Goal: Information Seeking & Learning: Learn about a topic

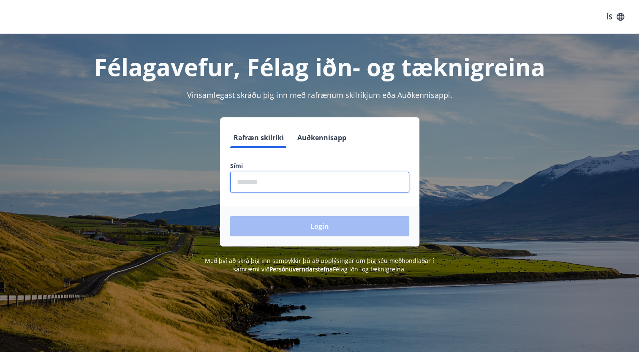
click at [278, 180] on input "phone" at bounding box center [319, 182] width 179 height 21
type input "********"
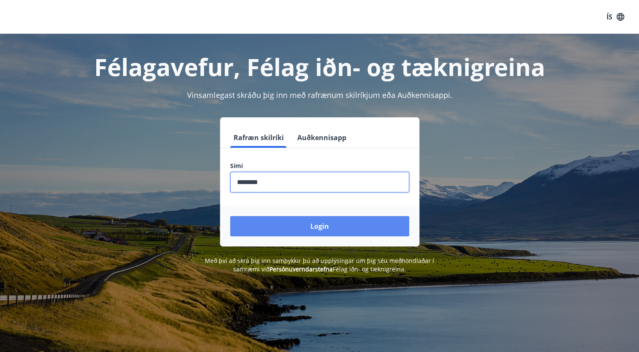
click at [294, 220] on button "Login" at bounding box center [319, 226] width 179 height 20
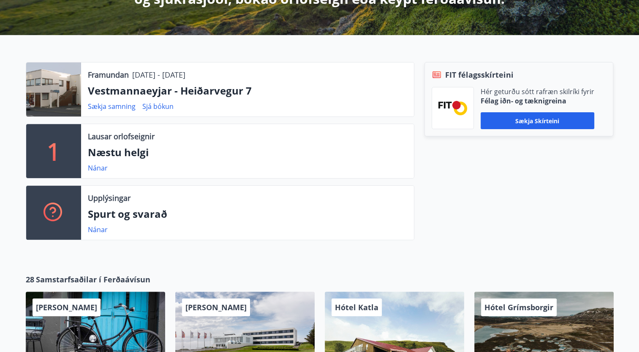
scroll to position [211, 0]
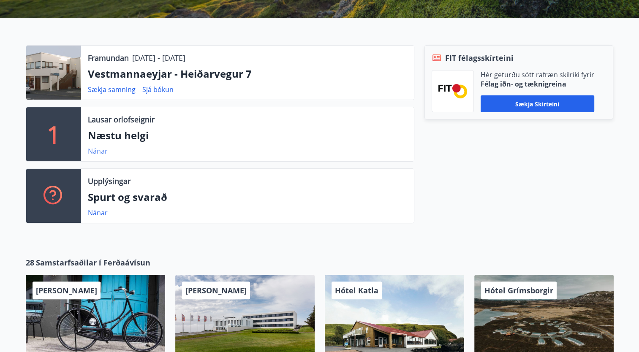
click at [94, 148] on link "Nánar" at bounding box center [98, 151] width 20 height 9
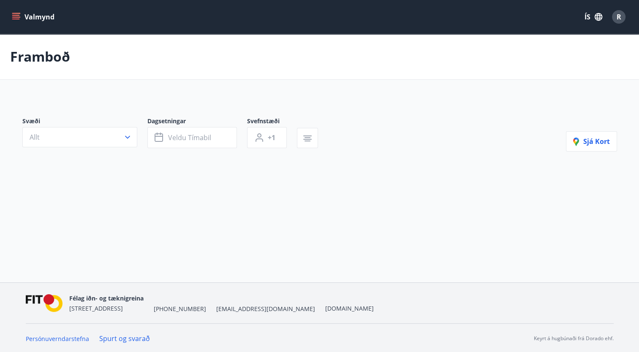
type input "*"
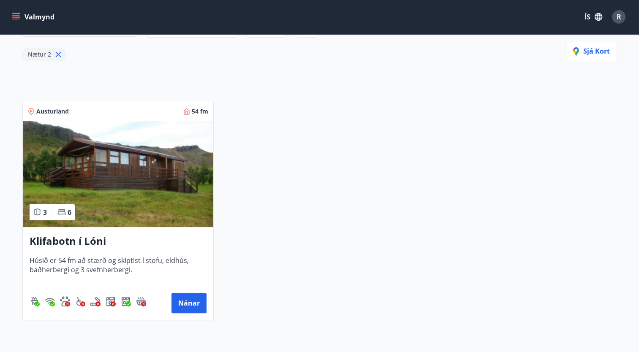
scroll to position [127, 0]
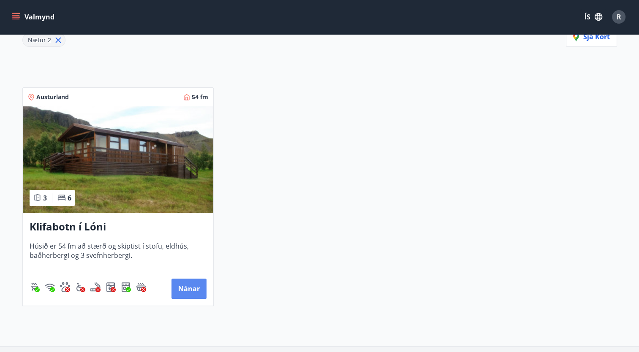
click at [185, 286] on button "Nánar" at bounding box center [188, 289] width 35 height 20
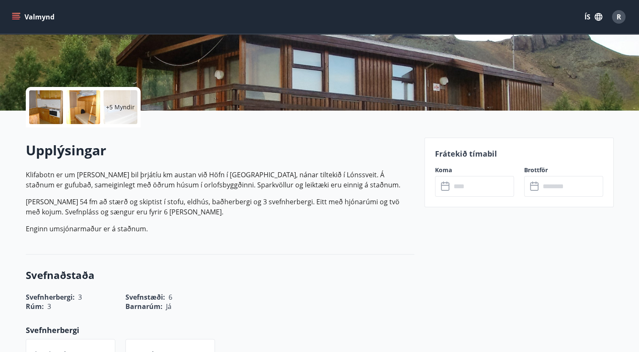
scroll to position [169, 0]
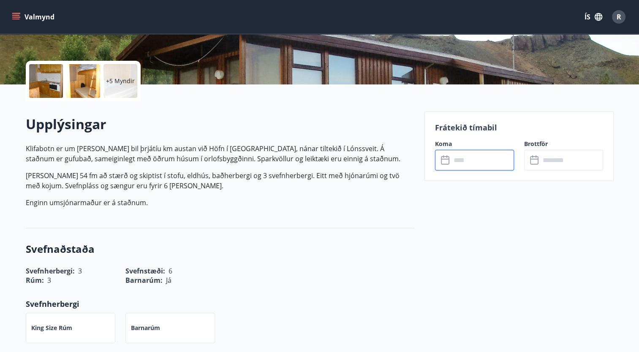
click at [458, 160] on input "text" at bounding box center [482, 160] width 63 height 21
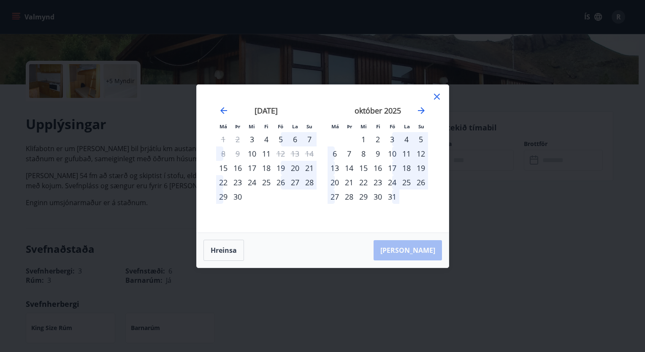
click at [280, 136] on div "5" at bounding box center [281, 139] width 14 height 14
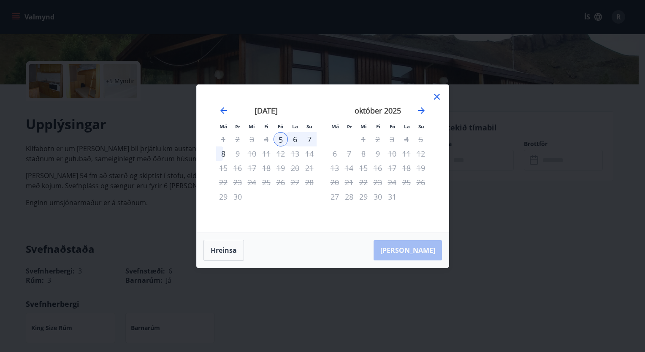
click at [306, 136] on div "7" at bounding box center [309, 139] width 14 height 14
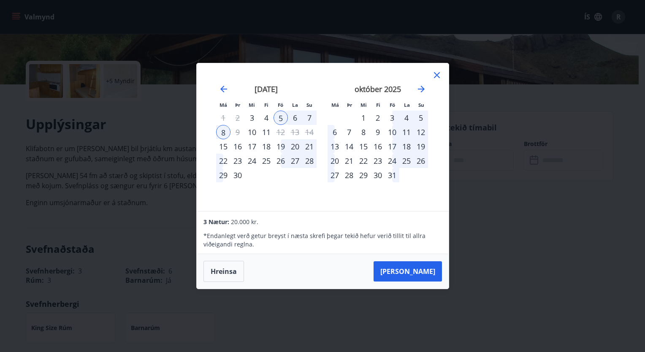
click at [435, 75] on icon at bounding box center [437, 75] width 10 height 10
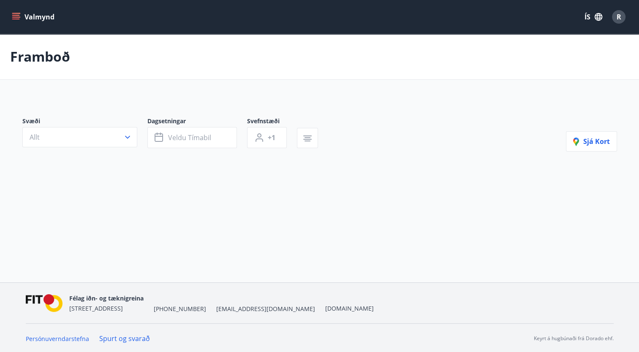
type input "*"
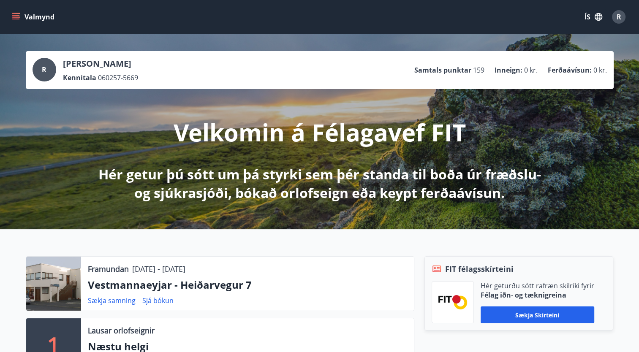
click at [16, 16] on icon "menu" at bounding box center [16, 17] width 8 height 8
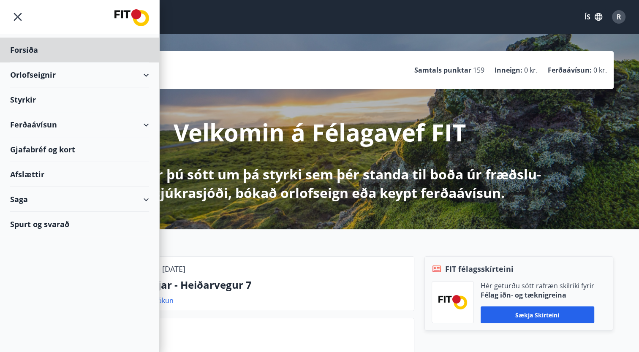
click at [31, 62] on div "Styrkir" at bounding box center [79, 50] width 139 height 25
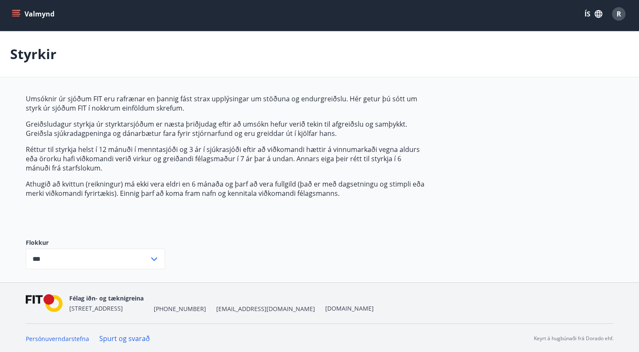
scroll to position [3, 0]
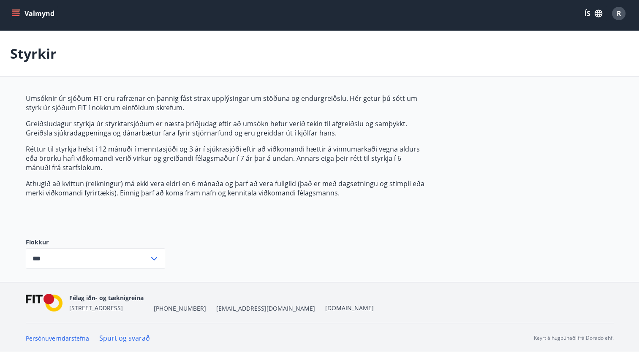
click at [152, 256] on icon at bounding box center [154, 259] width 10 height 10
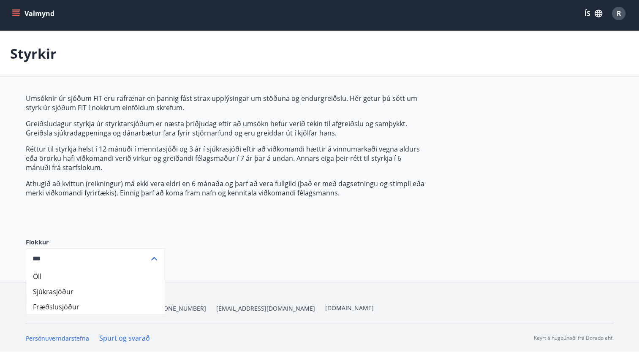
click at [48, 288] on li "Sjúkrasjóður" at bounding box center [95, 291] width 138 height 15
type input "**********"
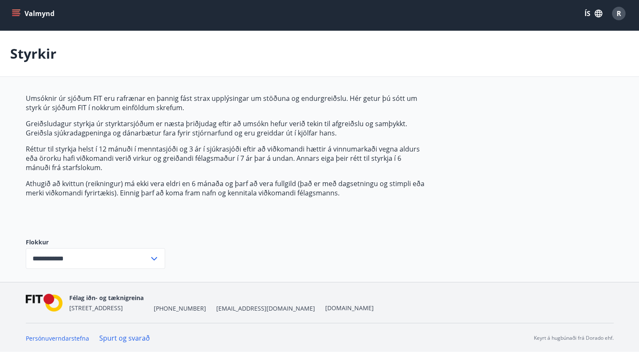
click at [204, 258] on div "**********" at bounding box center [320, 188] width 588 height 188
click at [111, 258] on input "**********" at bounding box center [87, 258] width 123 height 21
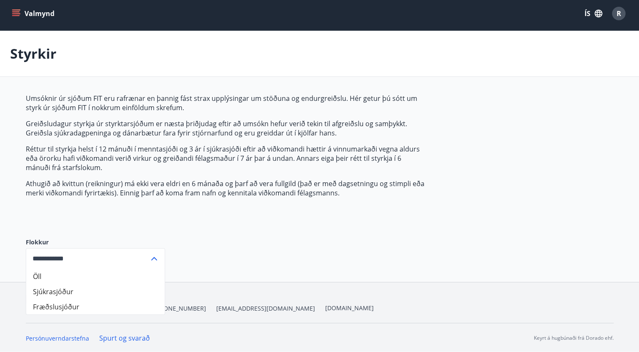
click at [68, 289] on li "Sjúkrasjóður" at bounding box center [95, 291] width 138 height 15
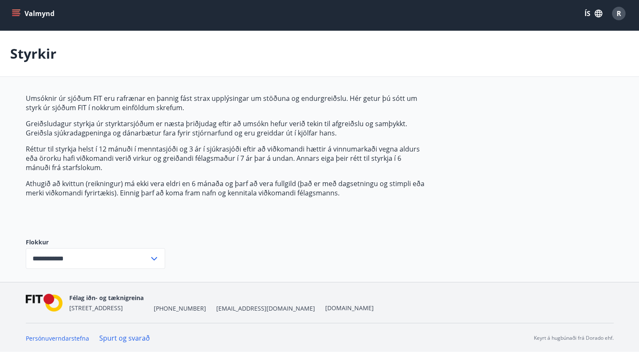
click at [216, 247] on div "**********" at bounding box center [320, 188] width 588 height 188
drag, startPoint x: 216, startPoint y: 247, endPoint x: 202, endPoint y: 221, distance: 29.1
click at [202, 221] on div "Umsóknir úr sjóðum FIT eru rafrænar en þannig fást strax upplýsingar um stöðuna…" at bounding box center [225, 159] width 399 height 131
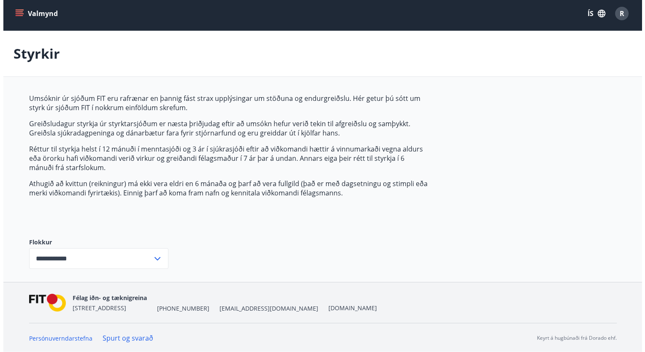
scroll to position [0, 0]
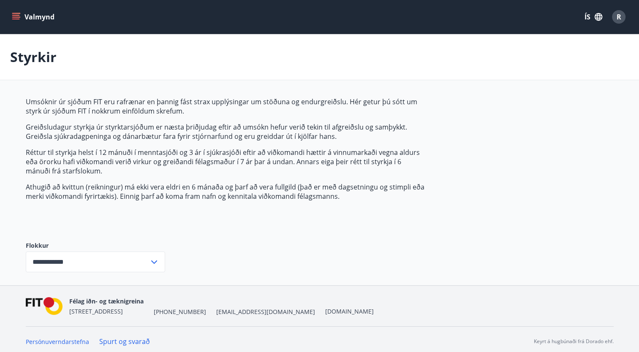
click at [435, 54] on div "Styrkir" at bounding box center [319, 57] width 639 height 46
click at [615, 13] on div "R" at bounding box center [619, 17] width 14 height 14
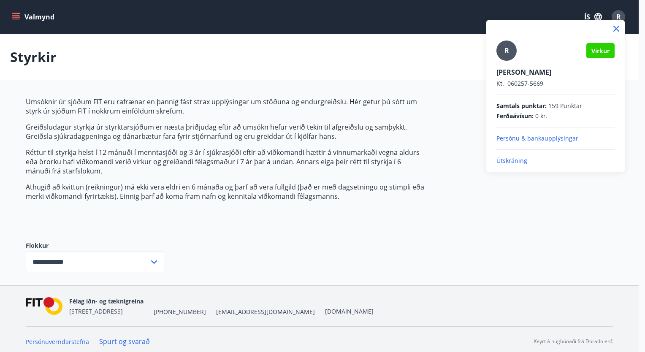
click at [510, 158] on p "Útskráning" at bounding box center [556, 161] width 118 height 8
